Goal: Find specific page/section: Find specific page/section

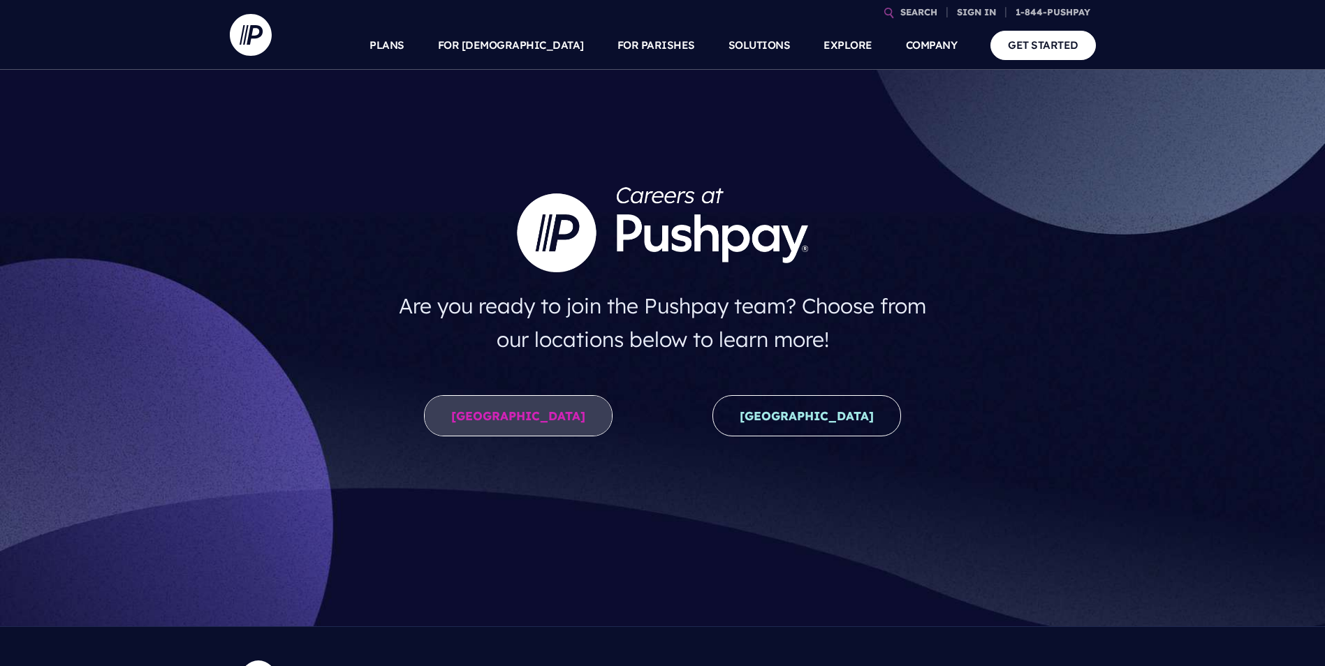
click at [508, 411] on link "[GEOGRAPHIC_DATA]" at bounding box center [518, 415] width 189 height 41
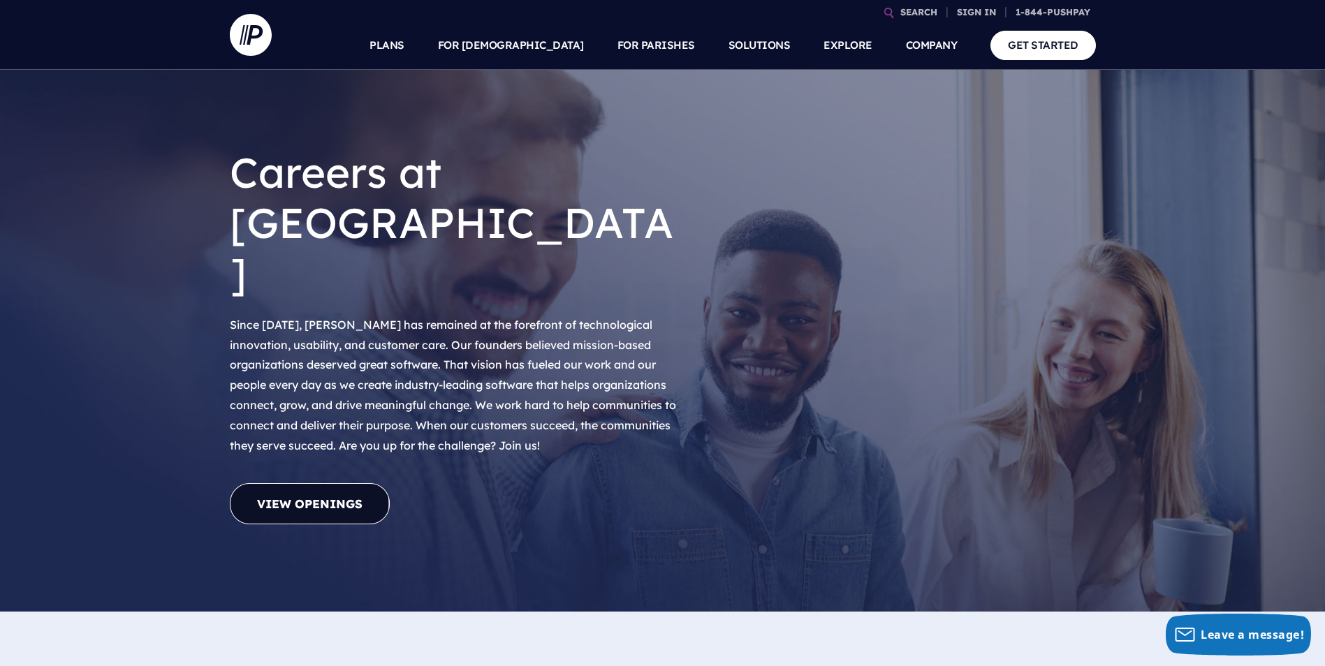
click at [359, 483] on link "View Openings" at bounding box center [310, 503] width 160 height 41
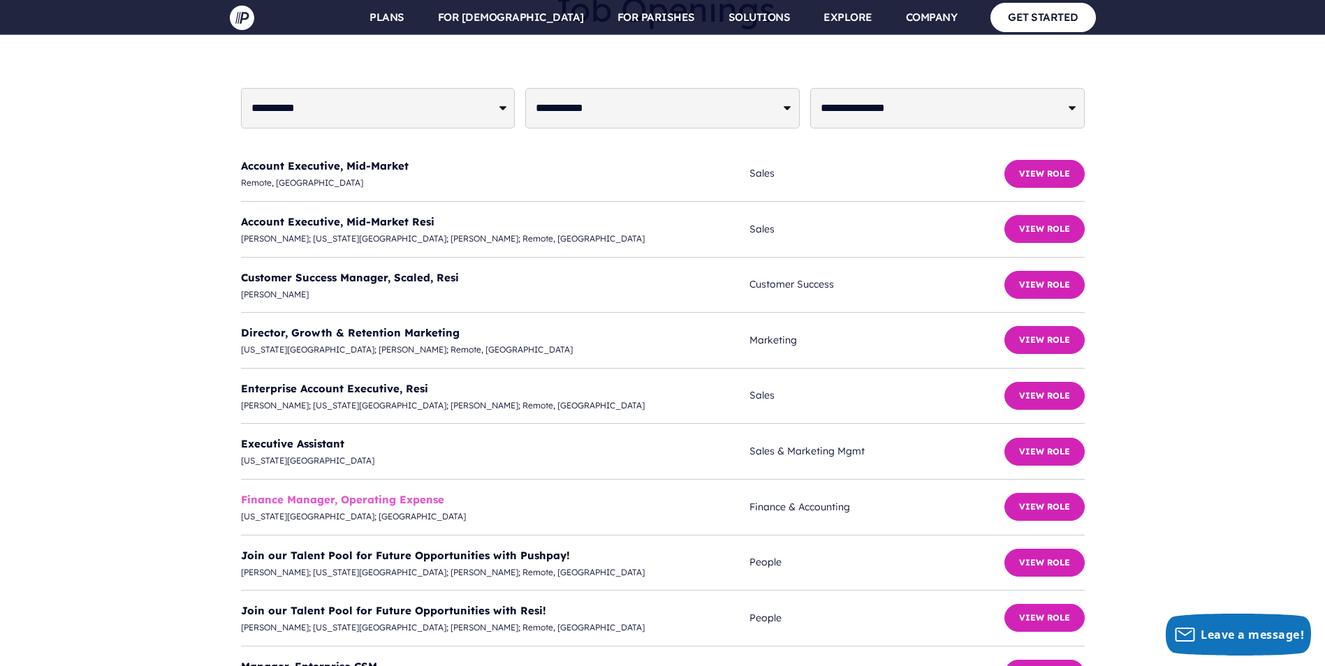
scroll to position [3497, 0]
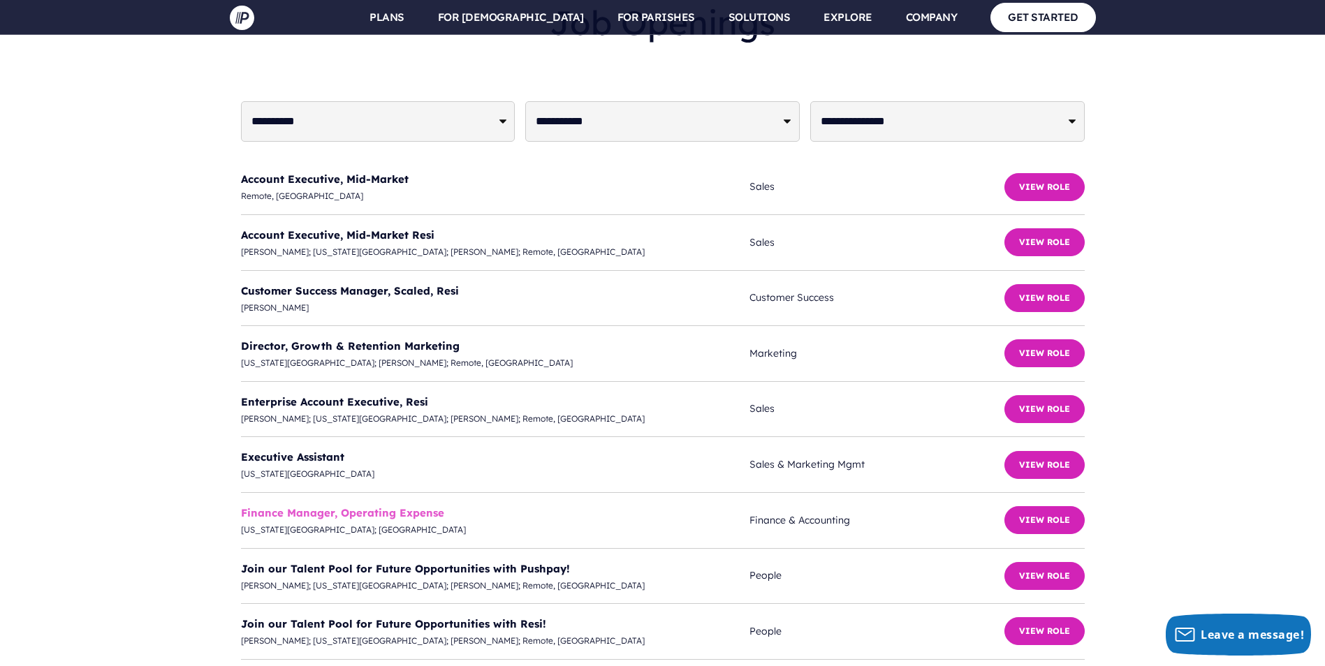
click at [340, 506] on link "Finance Manager, Operating Expense" at bounding box center [342, 512] width 203 height 13
